Goal: Find specific page/section: Find specific page/section

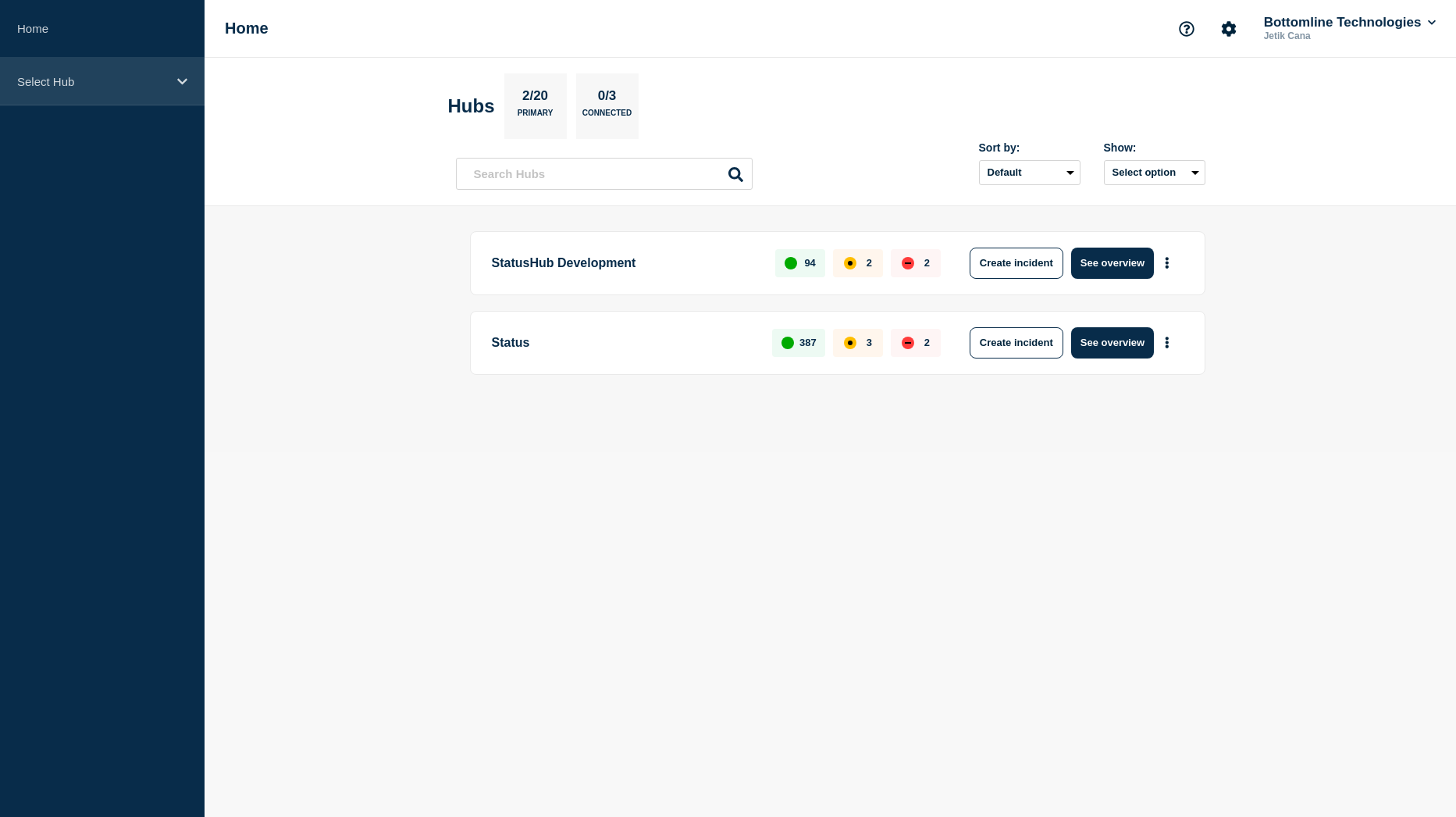
click at [52, 89] on div "Select Hub" at bounding box center [102, 81] width 205 height 48
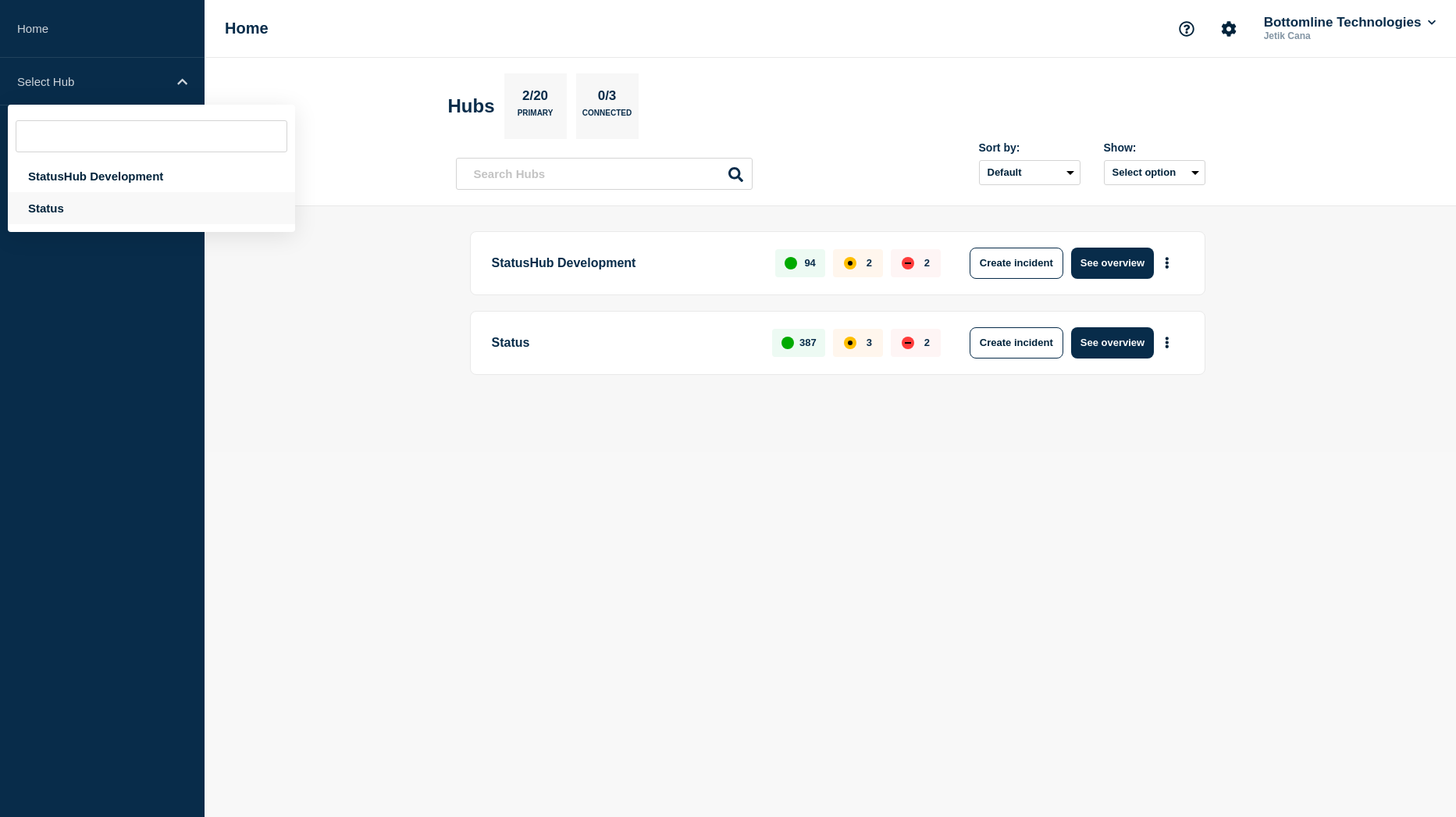
click at [37, 200] on div "Status" at bounding box center [151, 208] width 288 height 32
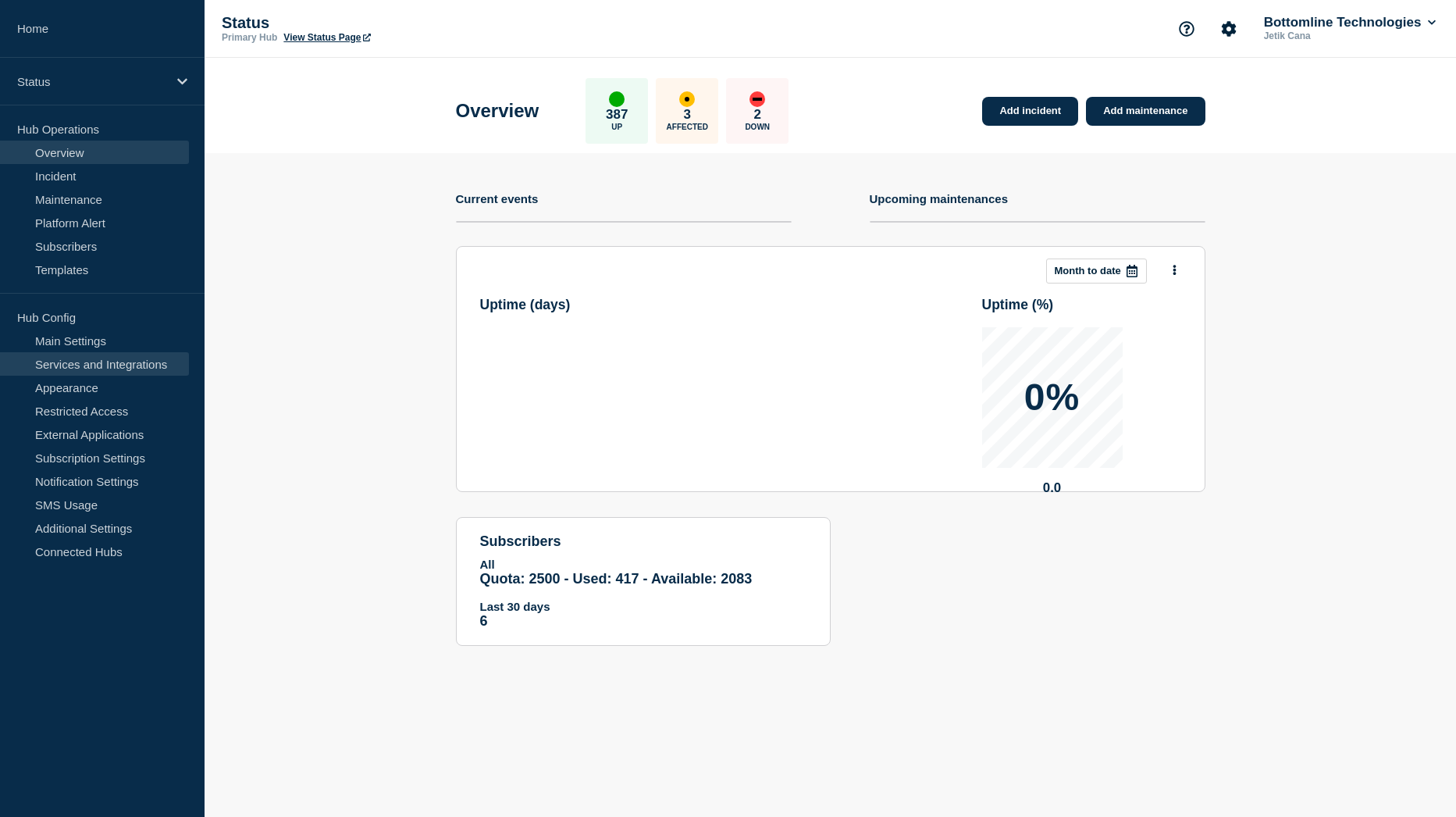
click at [118, 365] on link "Services and Integrations" at bounding box center [94, 363] width 189 height 23
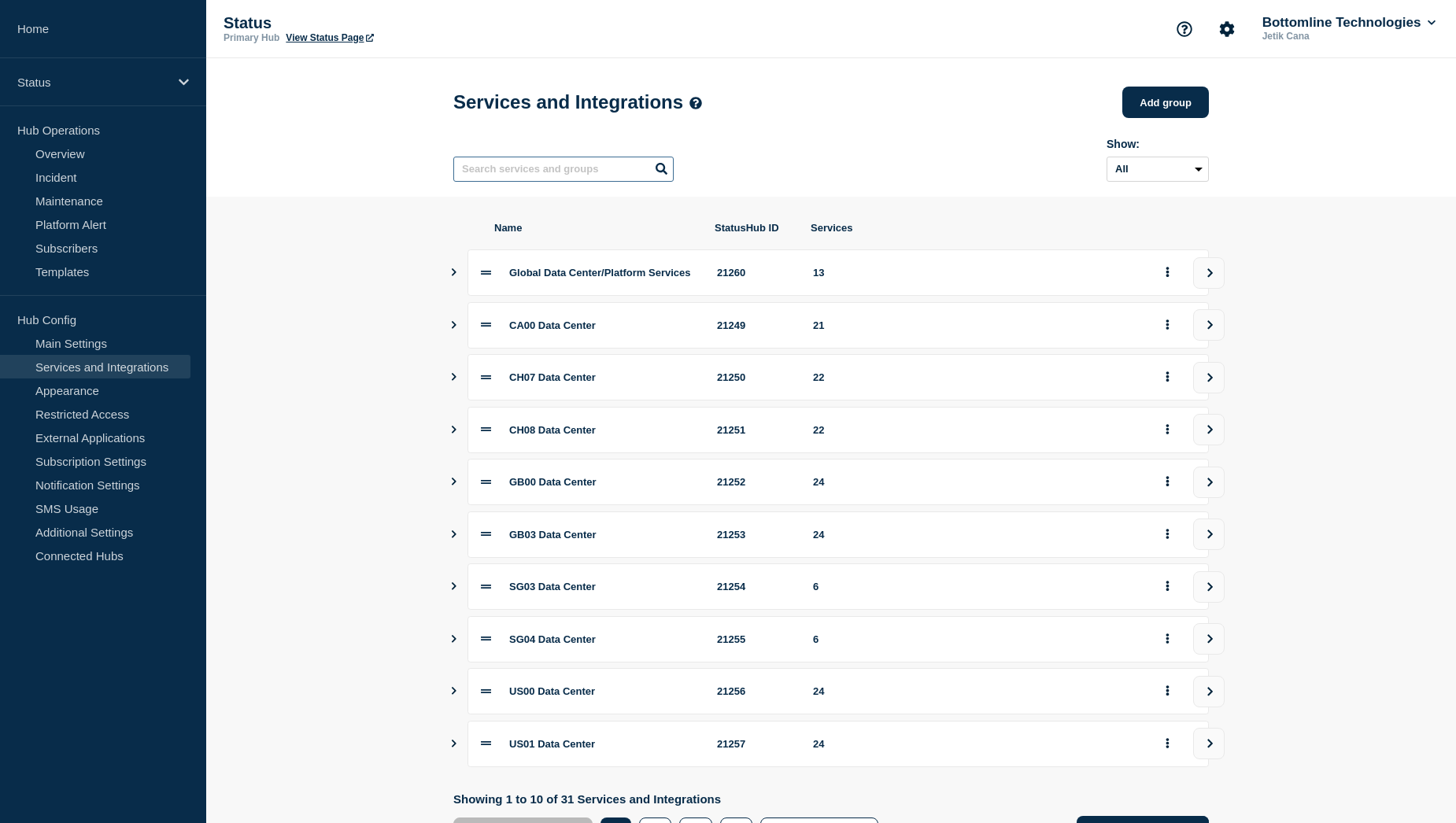
click at [501, 175] on input "text" at bounding box center [563, 169] width 220 height 25
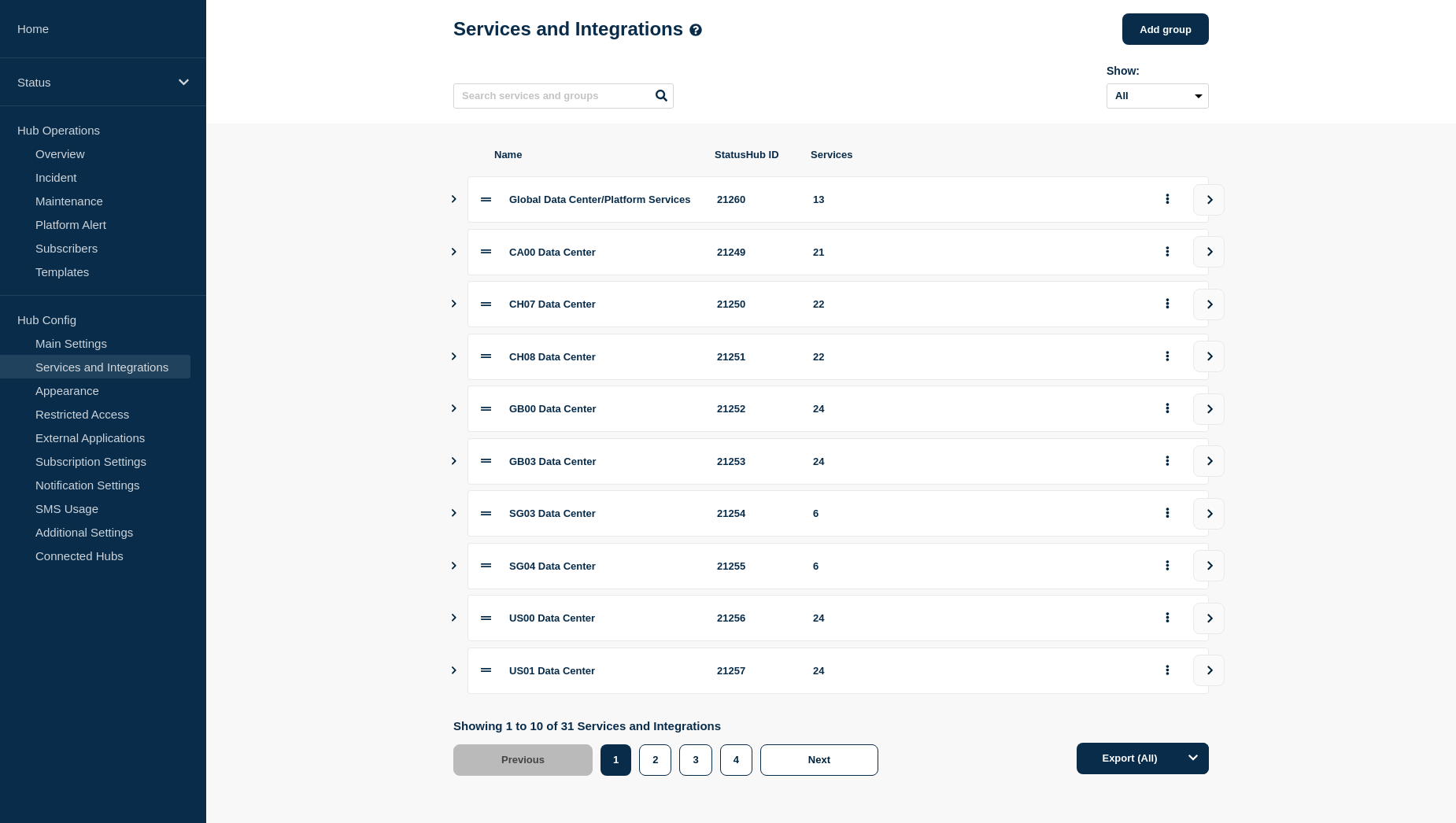
scroll to position [82, 0]
click at [586, 95] on input "text" at bounding box center [563, 96] width 220 height 25
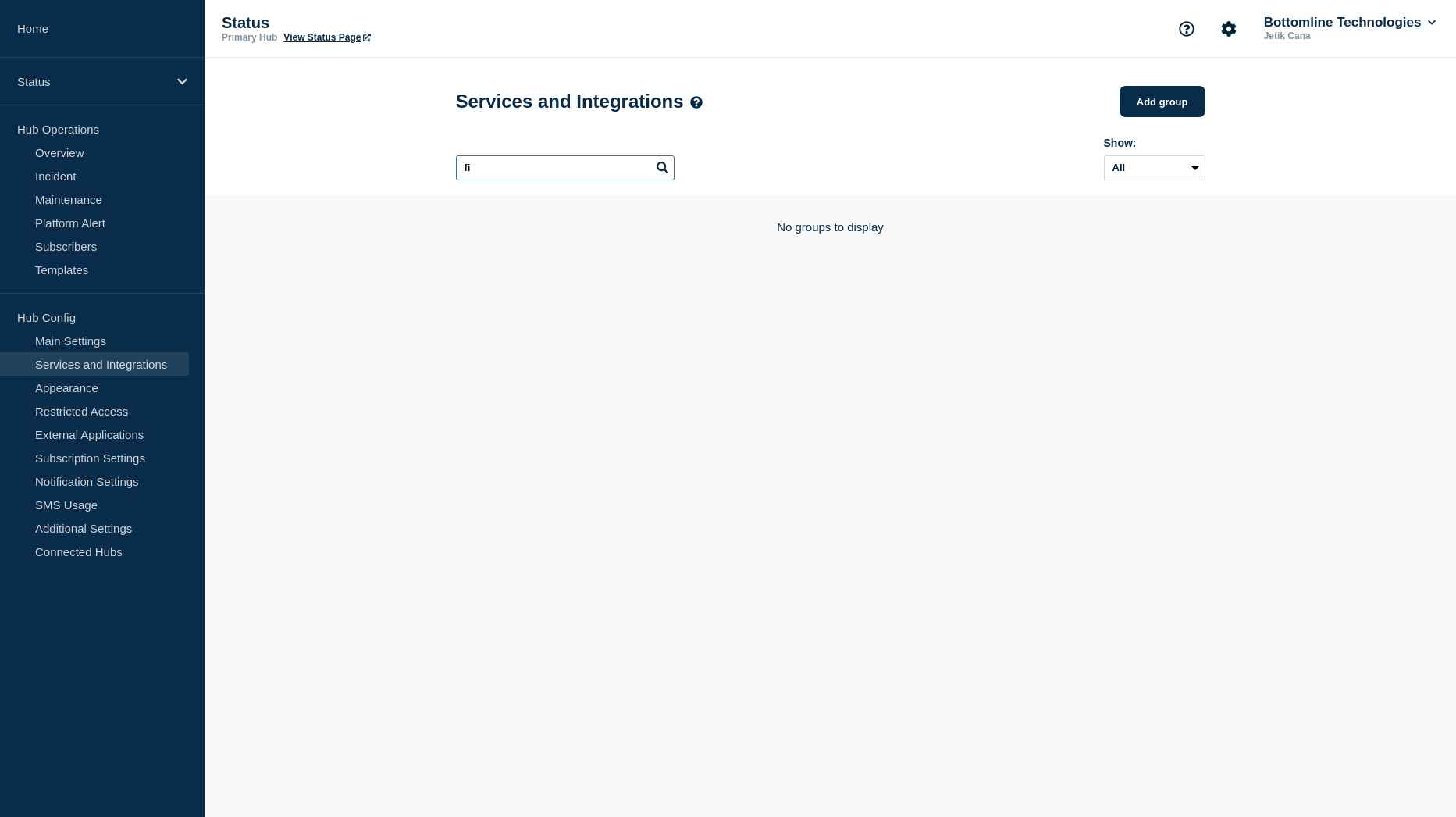
type input "f"
